Goal: Transaction & Acquisition: Obtain resource

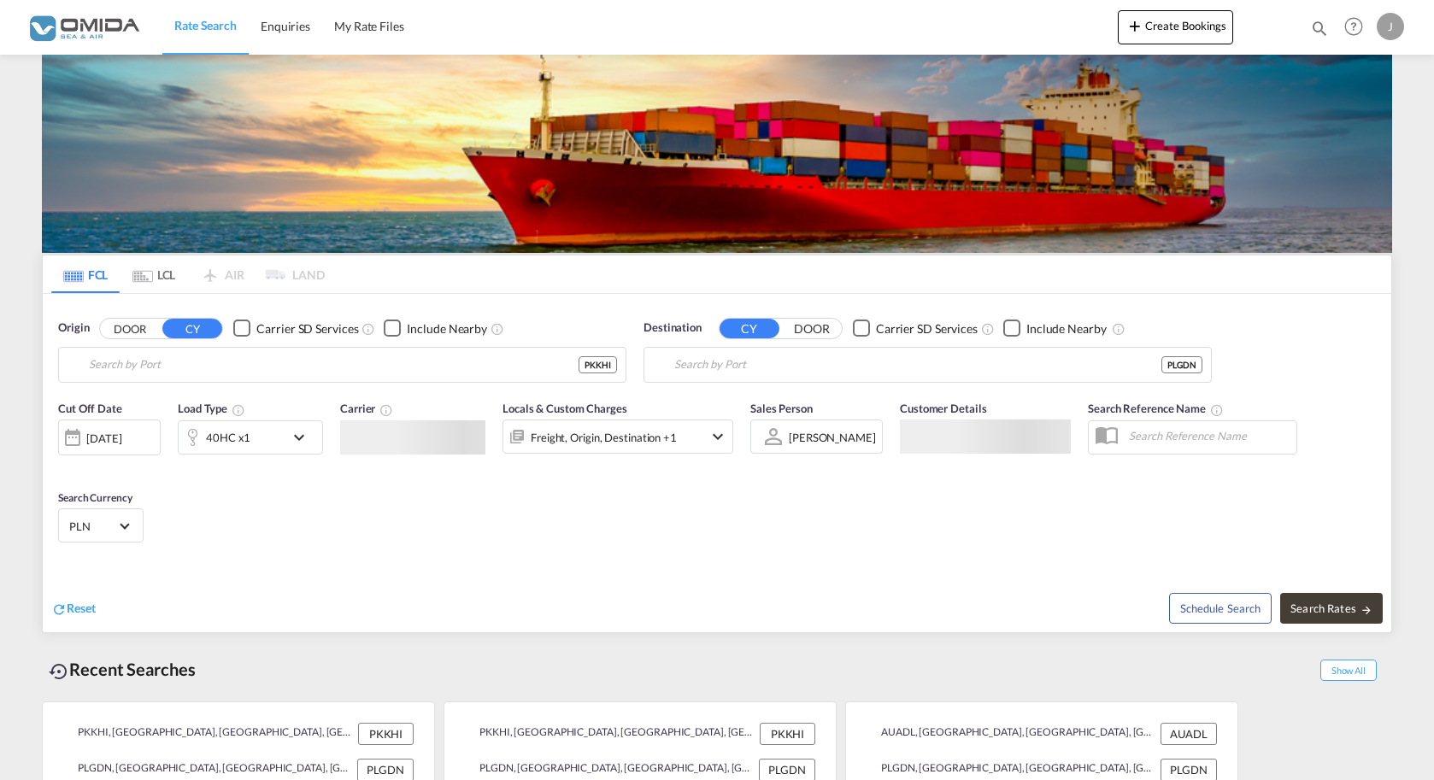
type input "[GEOGRAPHIC_DATA], PKKHI"
type input "Gdansk, PLGDN"
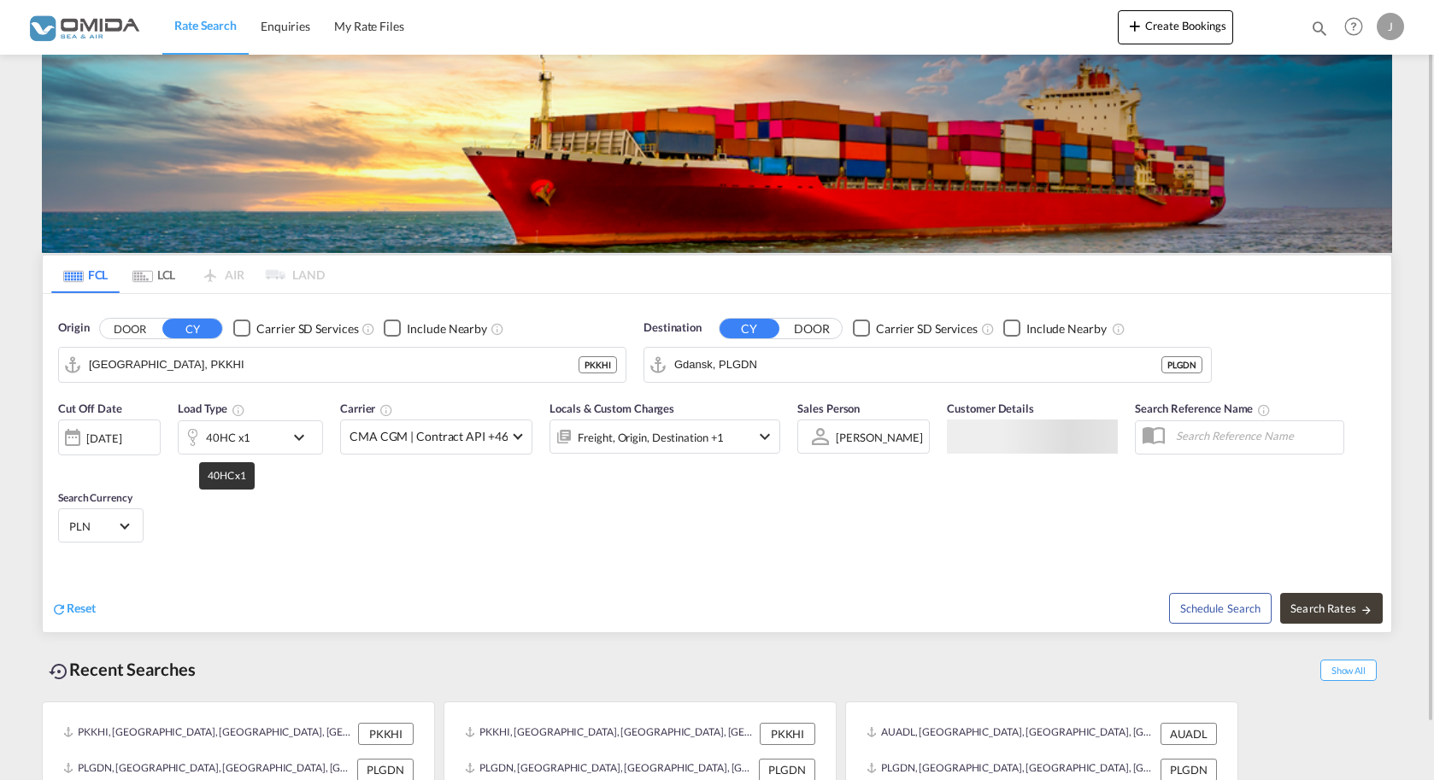
click at [180, 361] on input "[GEOGRAPHIC_DATA], PKKHI" at bounding box center [334, 365] width 490 height 26
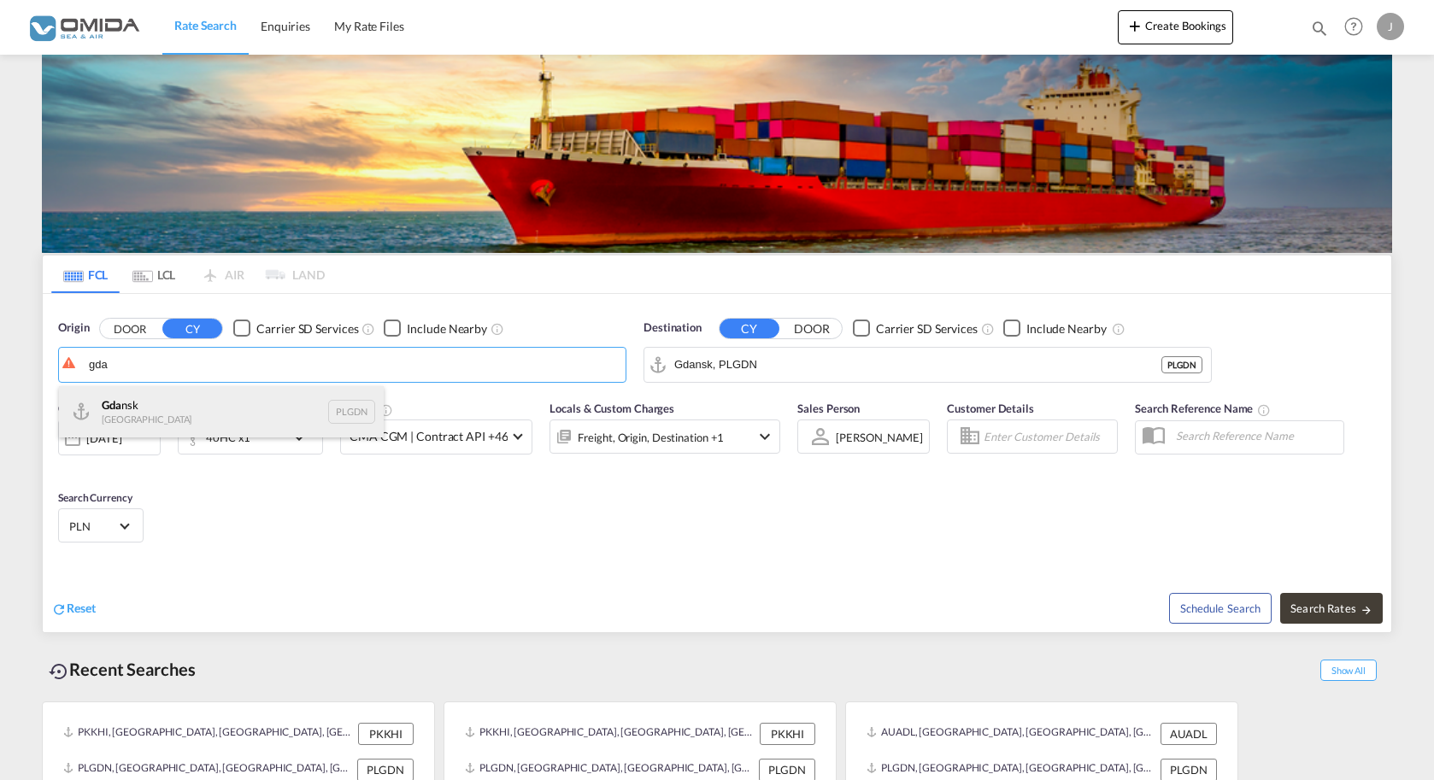
click at [151, 393] on div "Gda nsk [GEOGRAPHIC_DATA] PLGDN" at bounding box center [221, 411] width 325 height 51
type input "Gdansk, PLGDN"
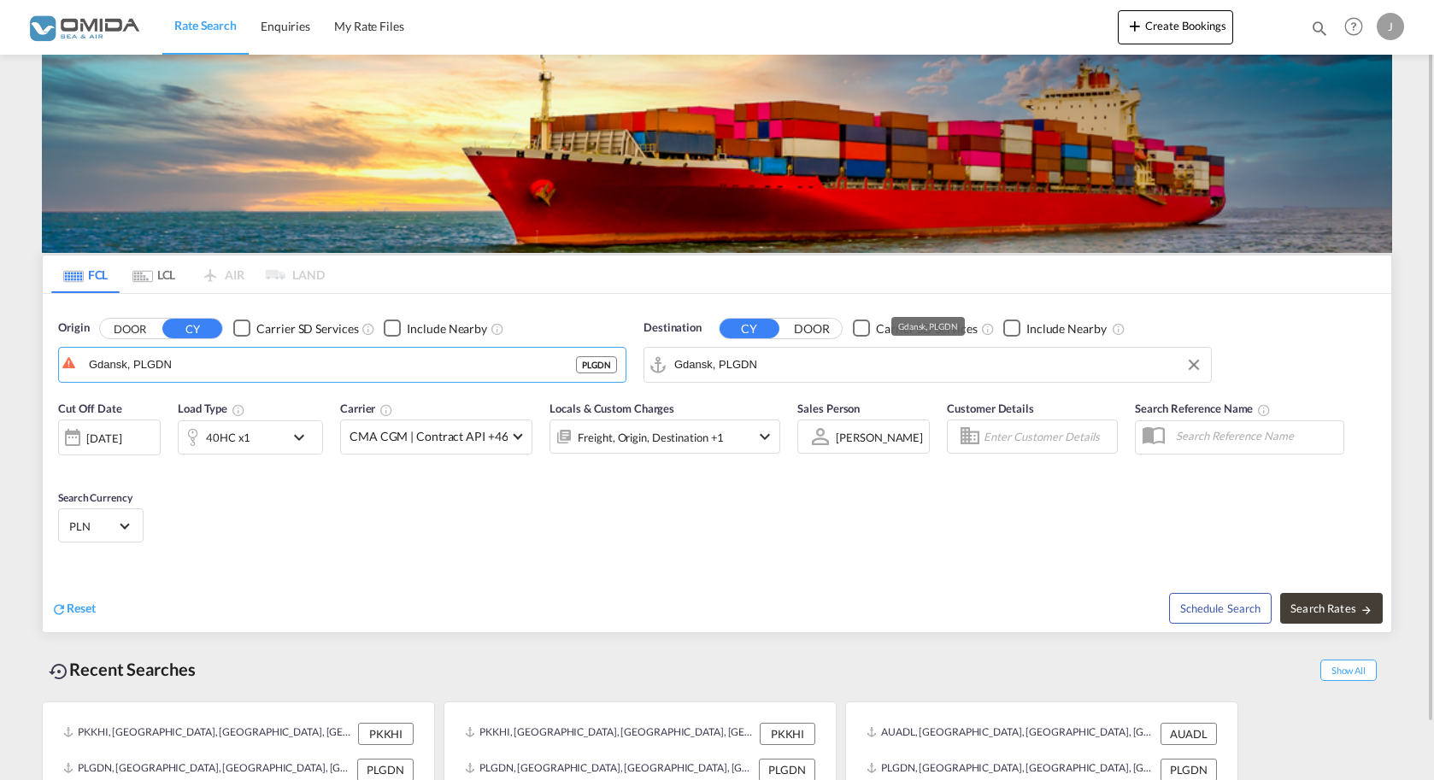
click at [737, 368] on input "Gdansk, PLGDN" at bounding box center [938, 365] width 528 height 26
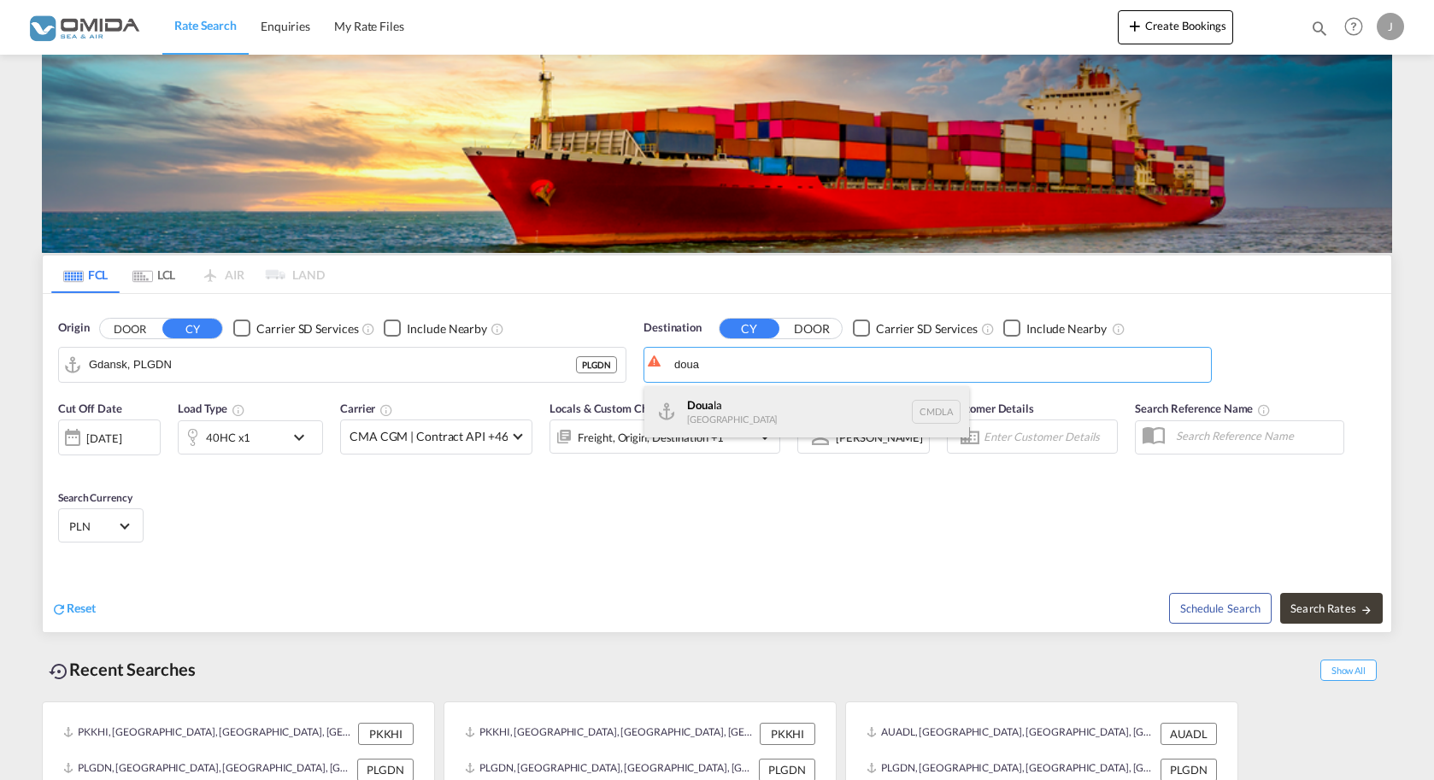
click at [740, 417] on div "Doua la [GEOGRAPHIC_DATA] CMDLA" at bounding box center [806, 411] width 325 height 51
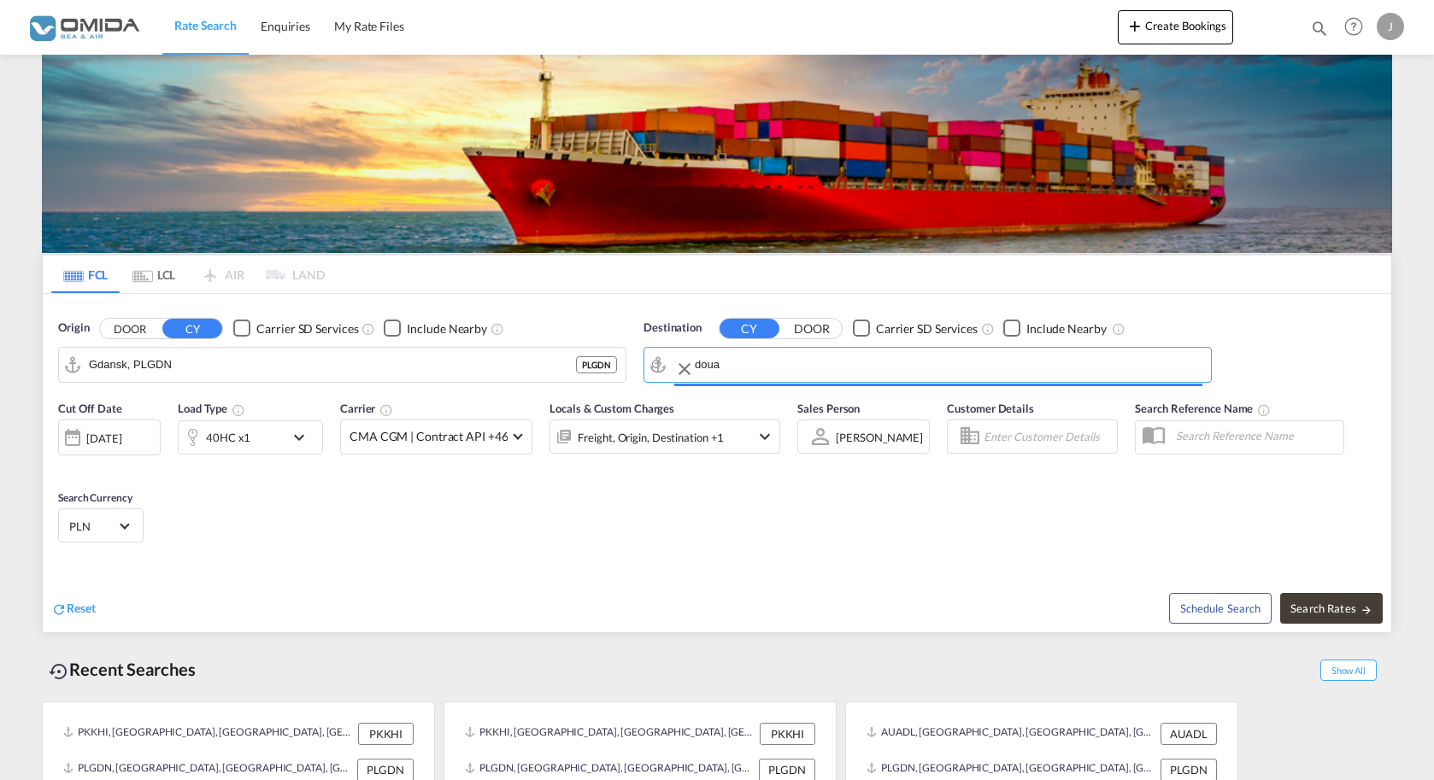
type input "Douala, CMDLA"
click at [249, 442] on div "40HC x1" at bounding box center [232, 437] width 106 height 34
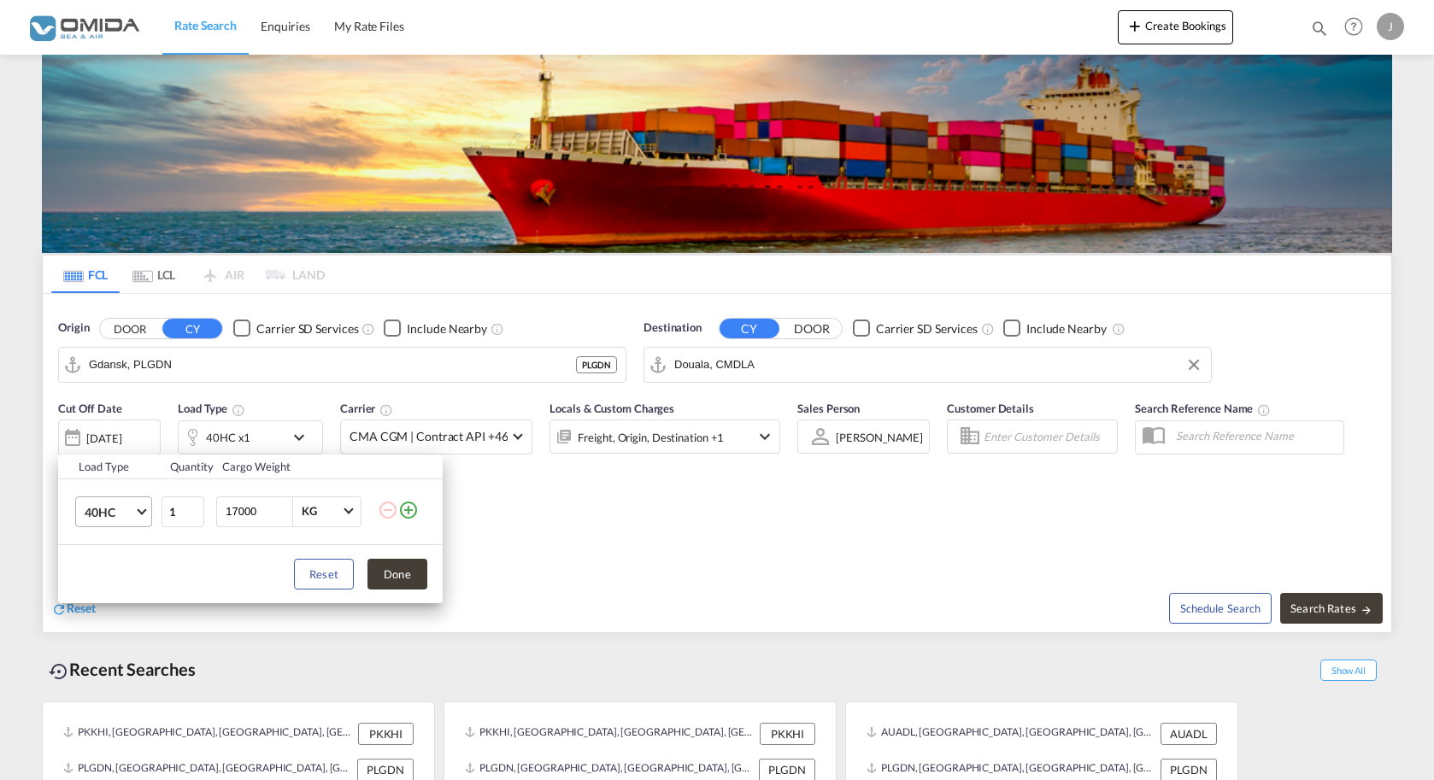
click at [99, 516] on span "40HC" at bounding box center [110, 512] width 50 height 17
click at [97, 437] on div "20GP" at bounding box center [100, 430] width 30 height 17
drag, startPoint x: 236, startPoint y: 511, endPoint x: 214, endPoint y: 508, distance: 21.5
click at [224, 508] on input "17000" at bounding box center [258, 511] width 68 height 29
type input "21000"
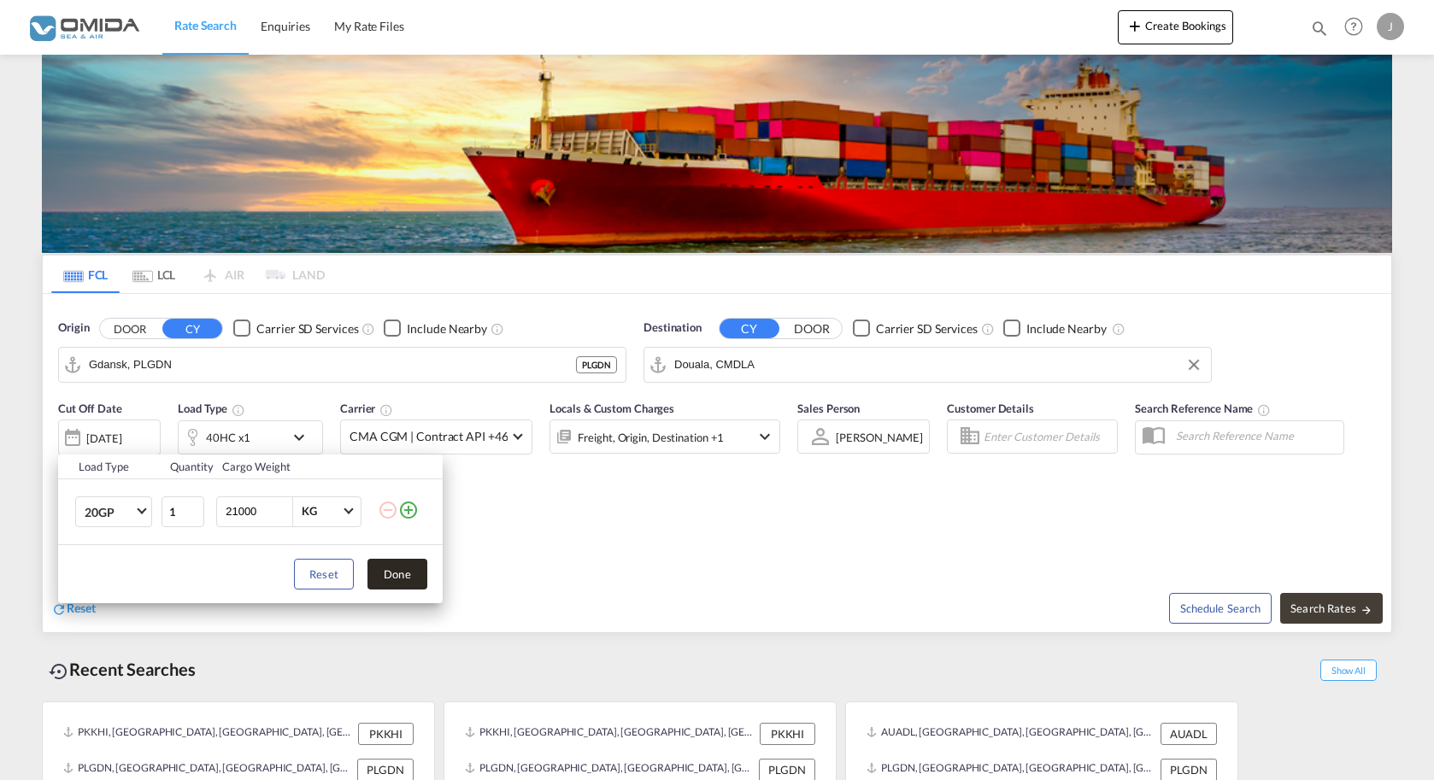
click at [407, 568] on button "Done" at bounding box center [397, 574] width 60 height 31
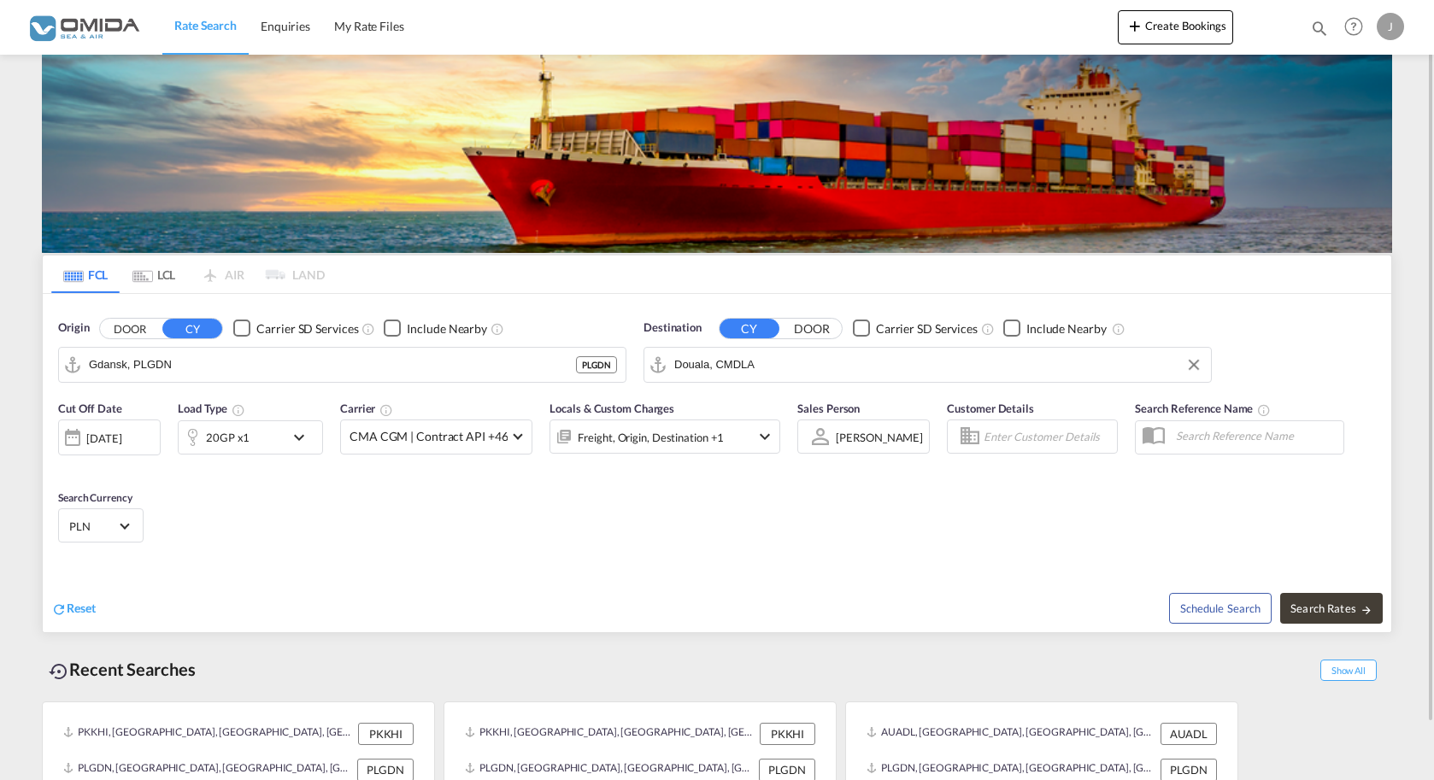
scroll to position [61, 0]
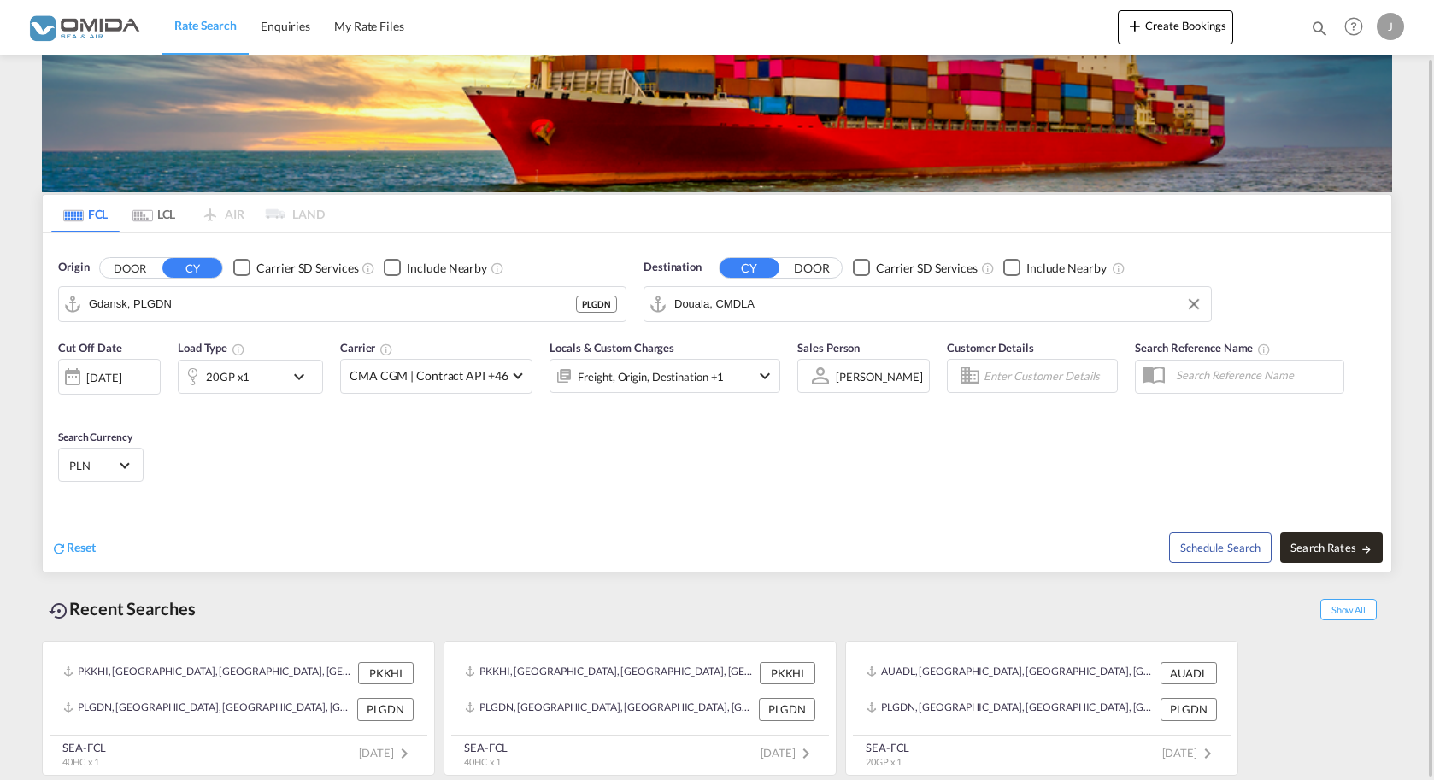
click at [1321, 542] on span "Search Rates" at bounding box center [1331, 548] width 82 height 14
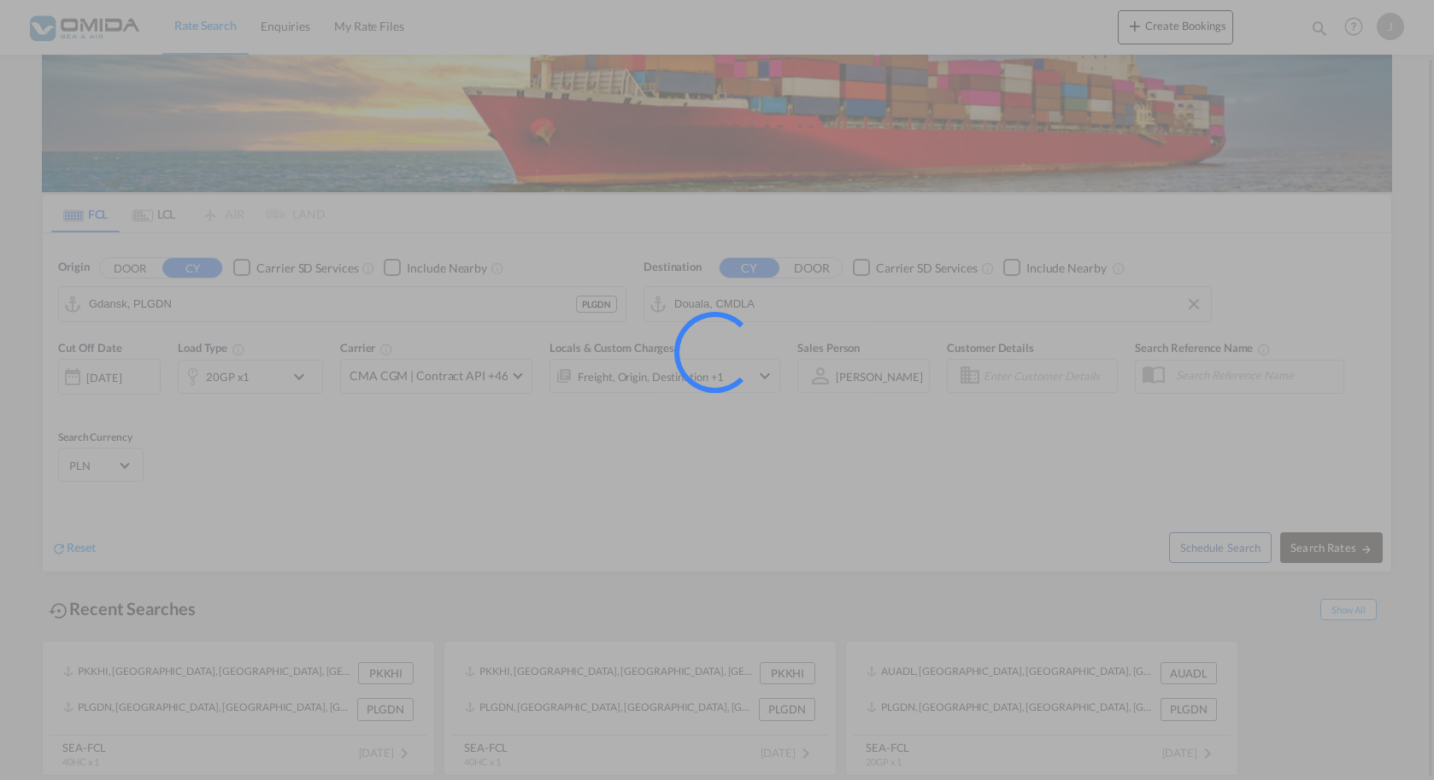
type input "PLGDN to CMDLA / [DATE]"
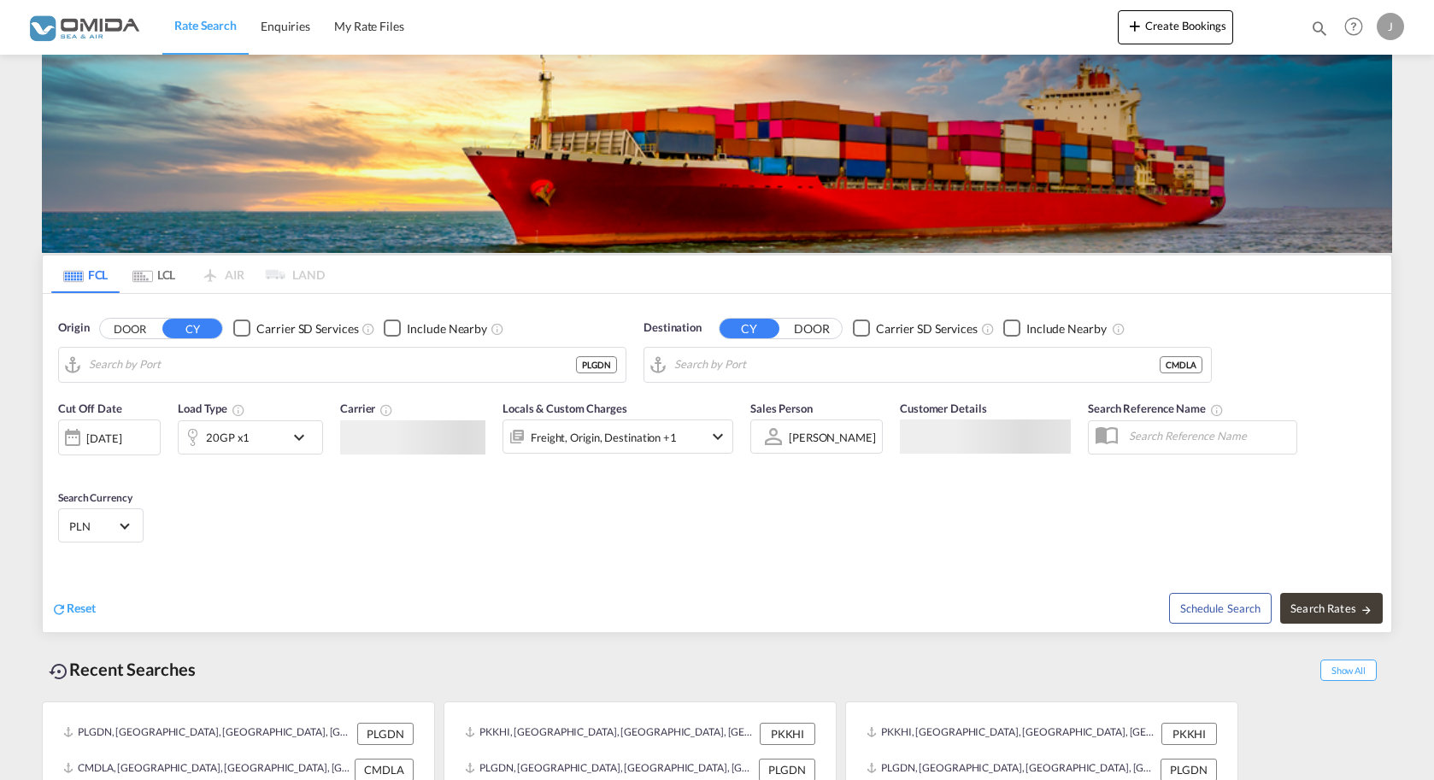
type input "Gdansk, PLGDN"
type input "Douala, CMDLA"
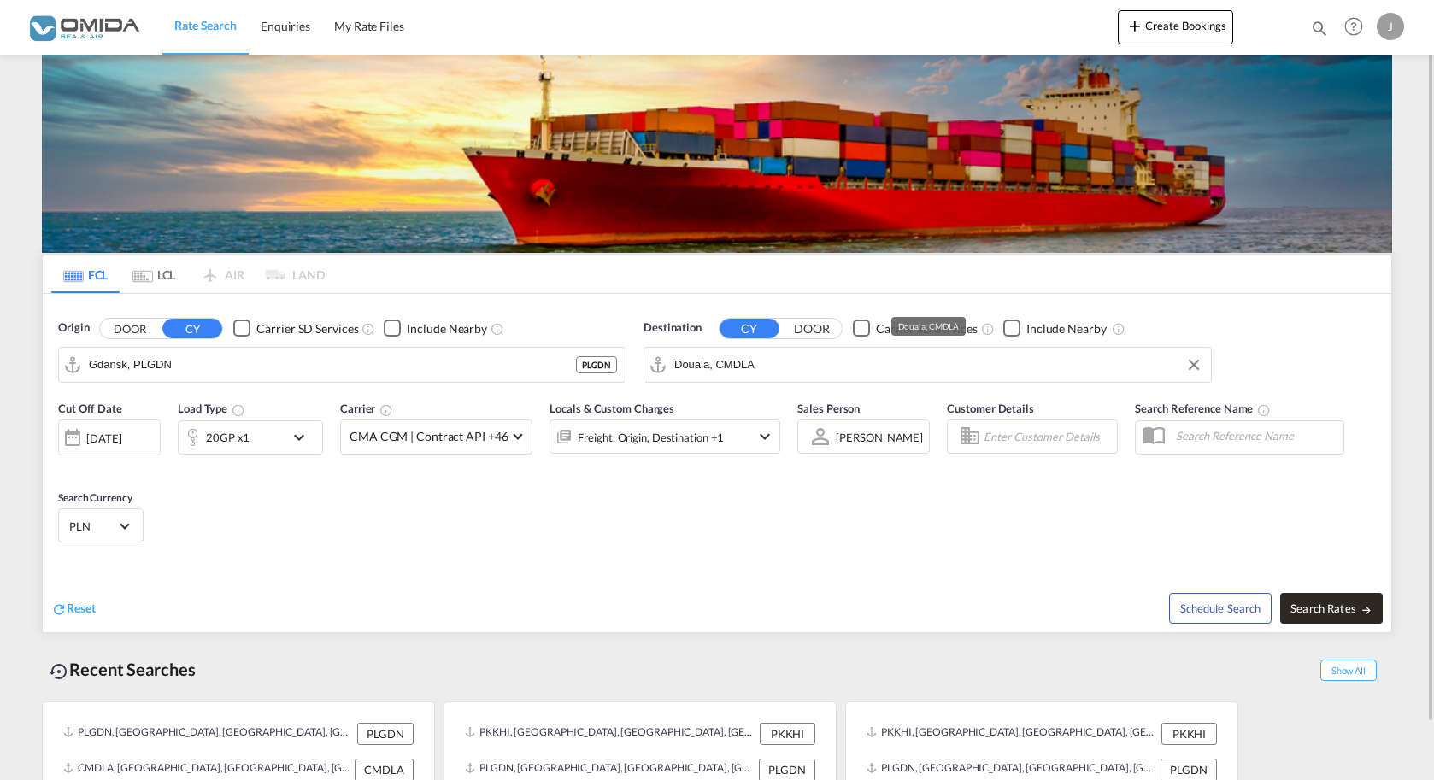
click at [1347, 610] on span "Search Rates" at bounding box center [1331, 608] width 82 height 14
